Goal: Navigation & Orientation: Find specific page/section

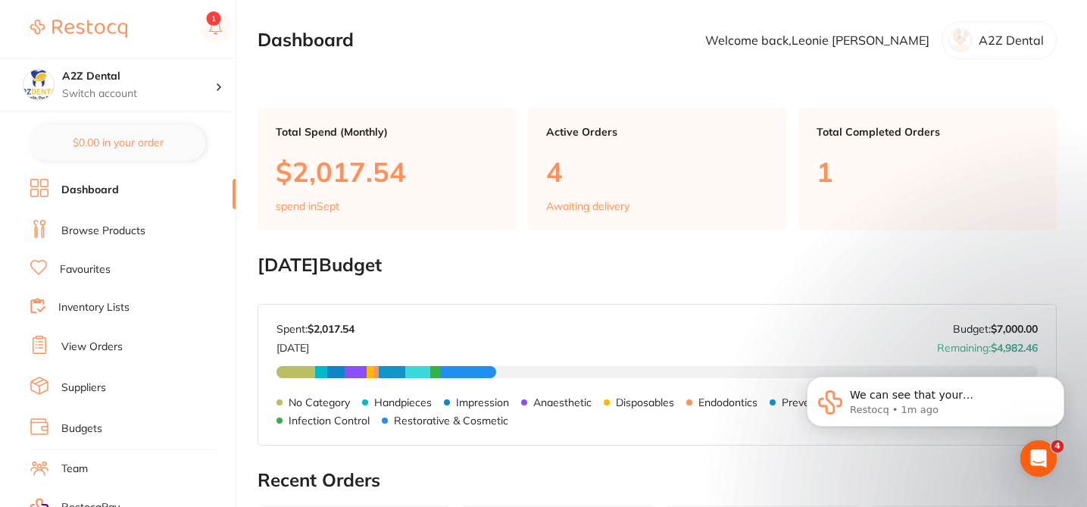
click at [105, 314] on link "Inventory Lists" at bounding box center [93, 307] width 71 height 15
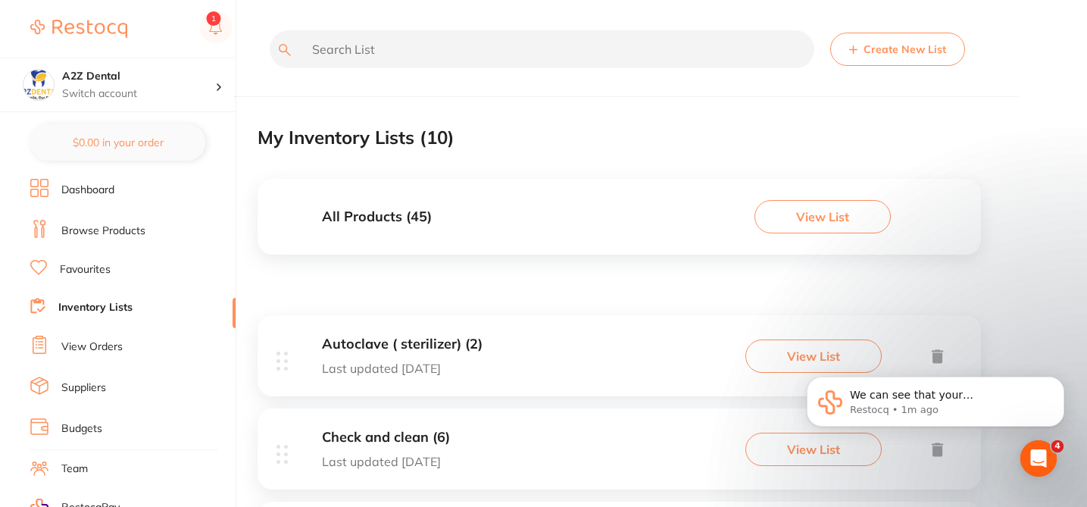
click at [548, 144] on div "My Inventory Lists ( 10 )" at bounding box center [619, 137] width 723 height 51
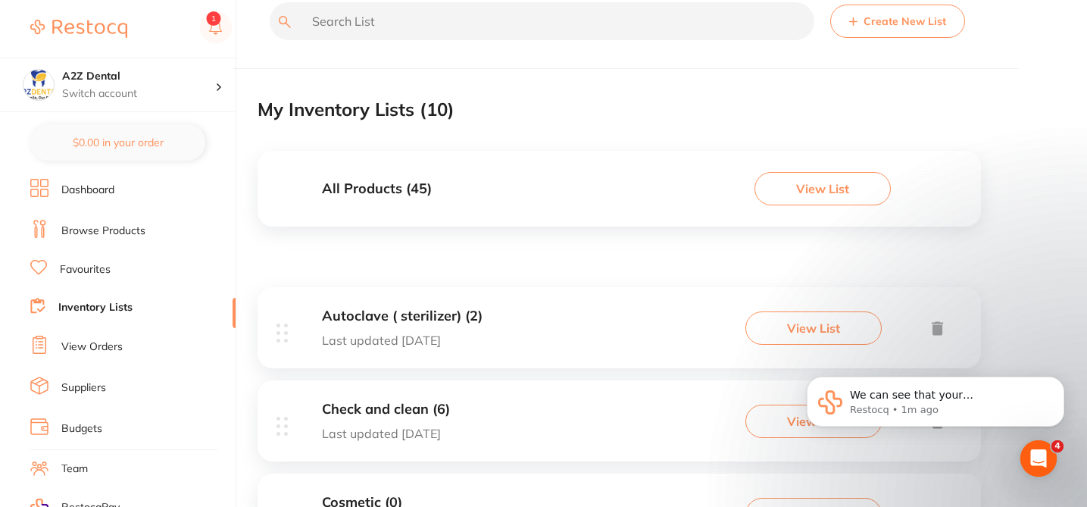
scroll to position [30, 0]
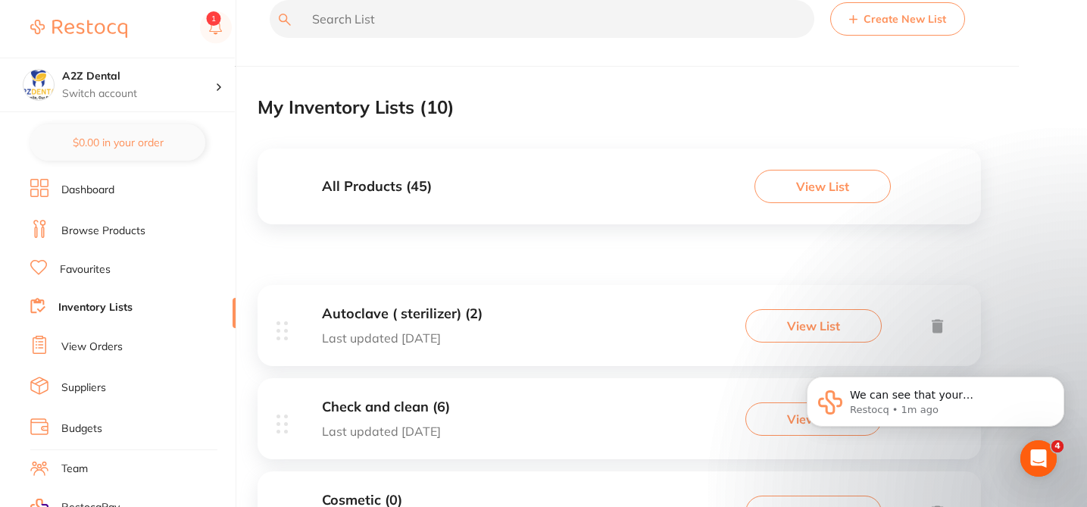
click at [109, 342] on link "View Orders" at bounding box center [91, 346] width 61 height 15
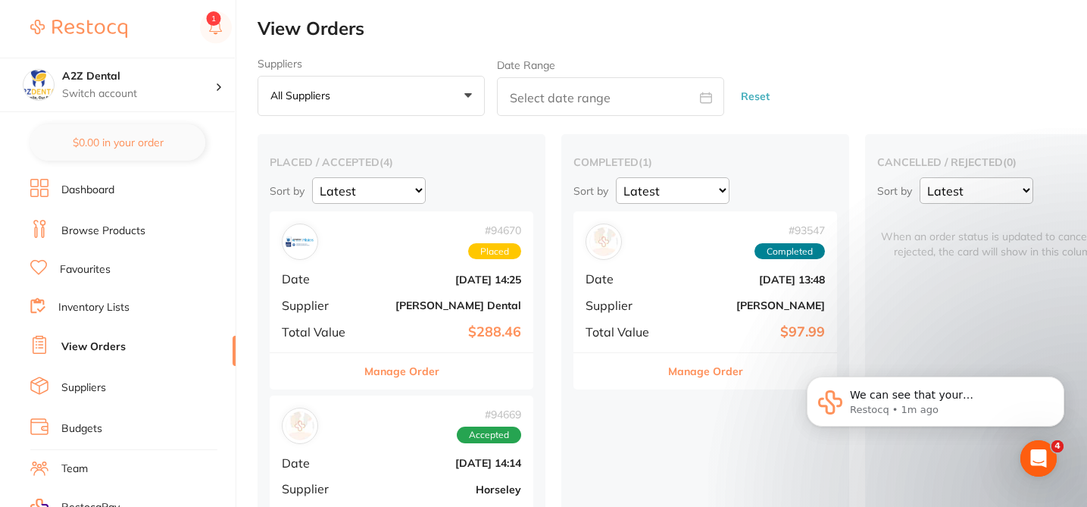
click at [877, 43] on main "View Orders Suppliers All suppliers +0 All suppliers AB Orthodontics [PERSON_NA…" at bounding box center [673, 479] width 830 height 959
click at [108, 308] on link "Inventory Lists" at bounding box center [93, 307] width 71 height 15
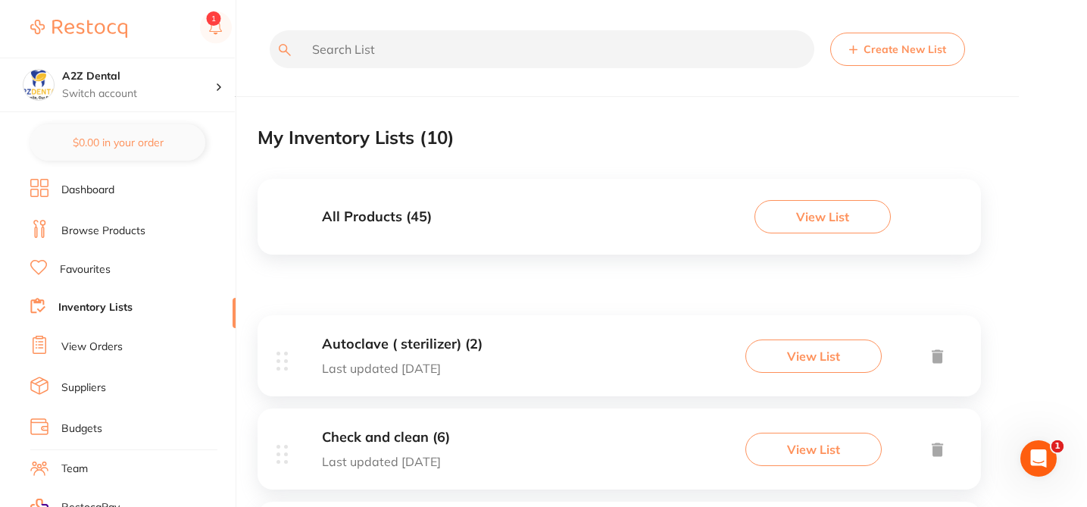
click at [780, 211] on button "View List" at bounding box center [823, 216] width 136 height 33
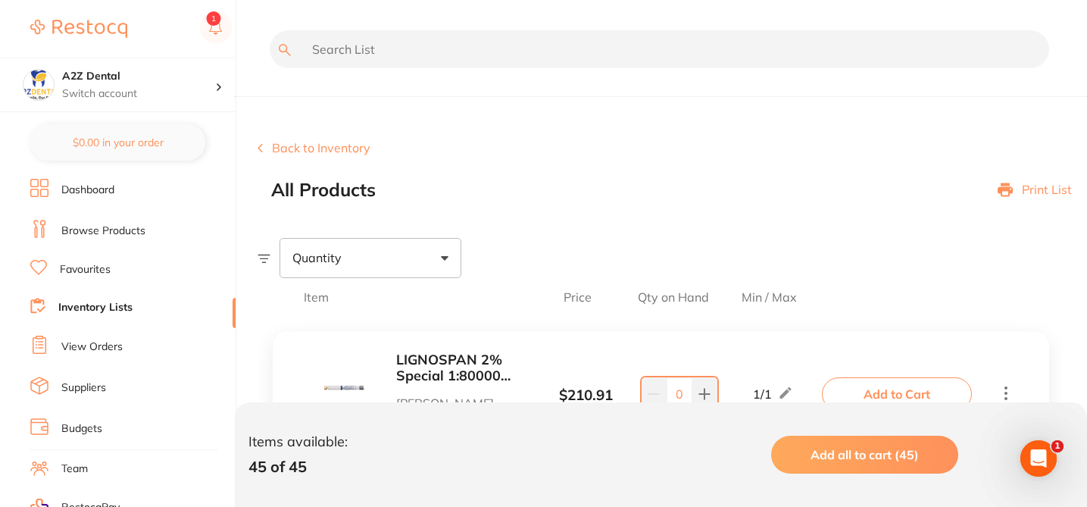
click at [767, 198] on div "All Products Print List" at bounding box center [679, 190] width 816 height 21
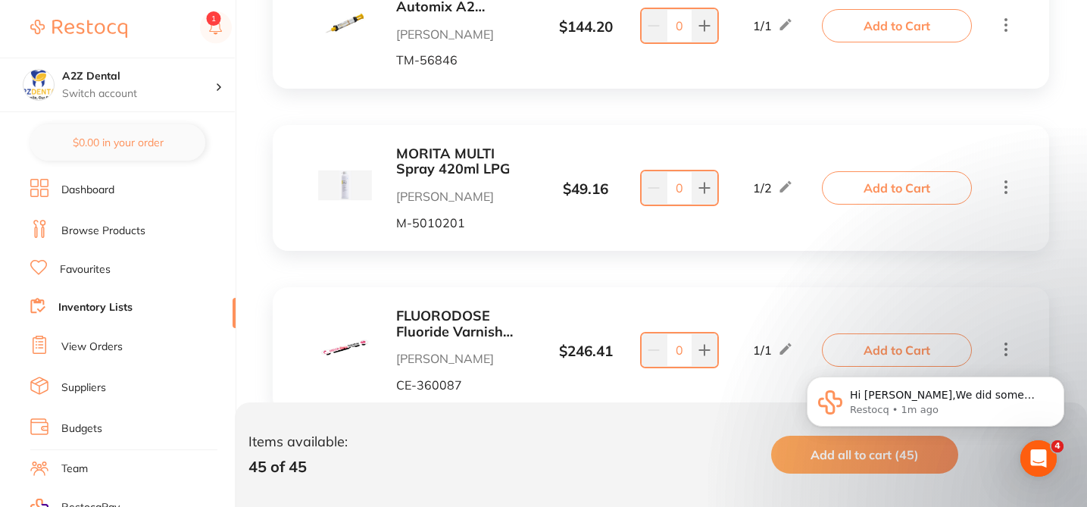
scroll to position [879, 0]
